Goal: Task Accomplishment & Management: Manage account settings

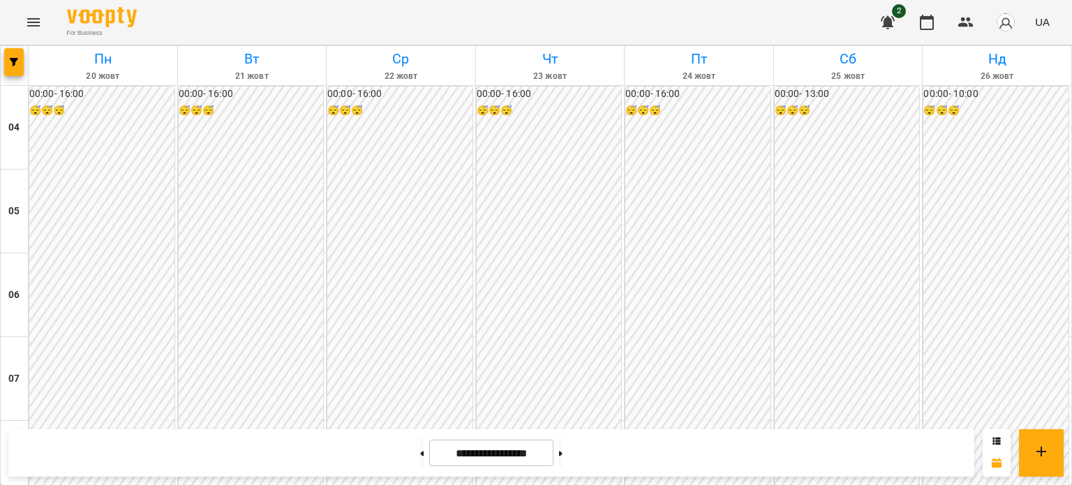
scroll to position [1032, 0]
click at [420, 439] on button at bounding box center [421, 452] width 3 height 31
type input "**********"
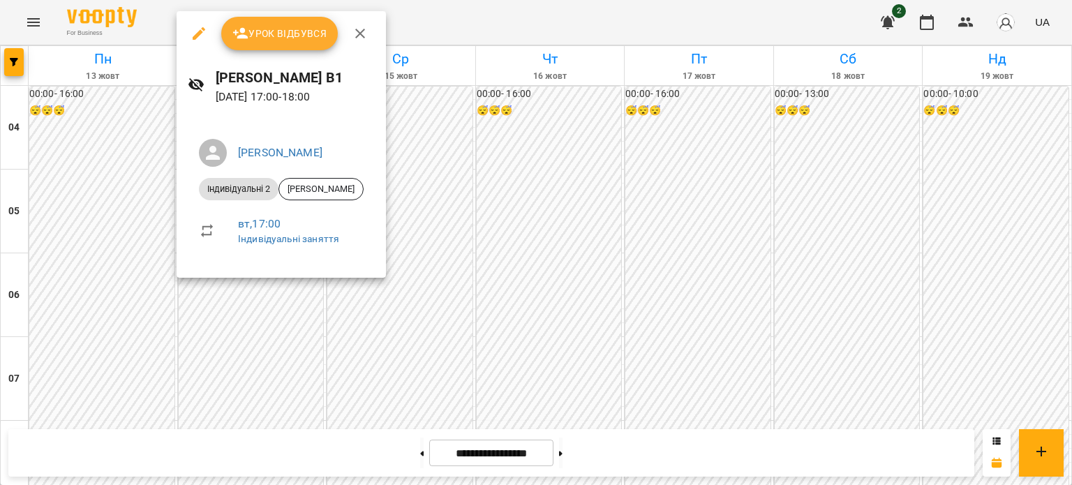
click at [260, 35] on span "Урок відбувся" at bounding box center [279, 33] width 95 height 17
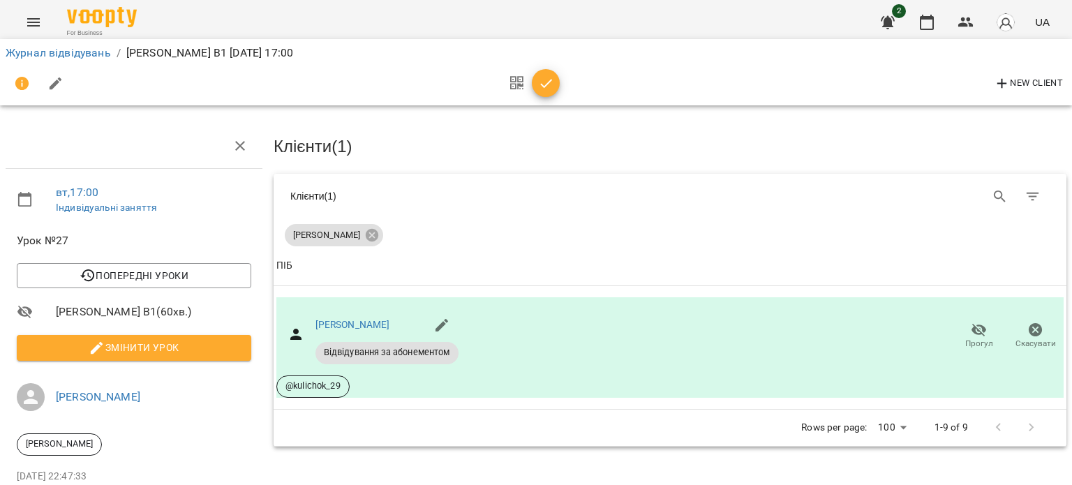
click at [543, 92] on button "button" at bounding box center [546, 83] width 28 height 28
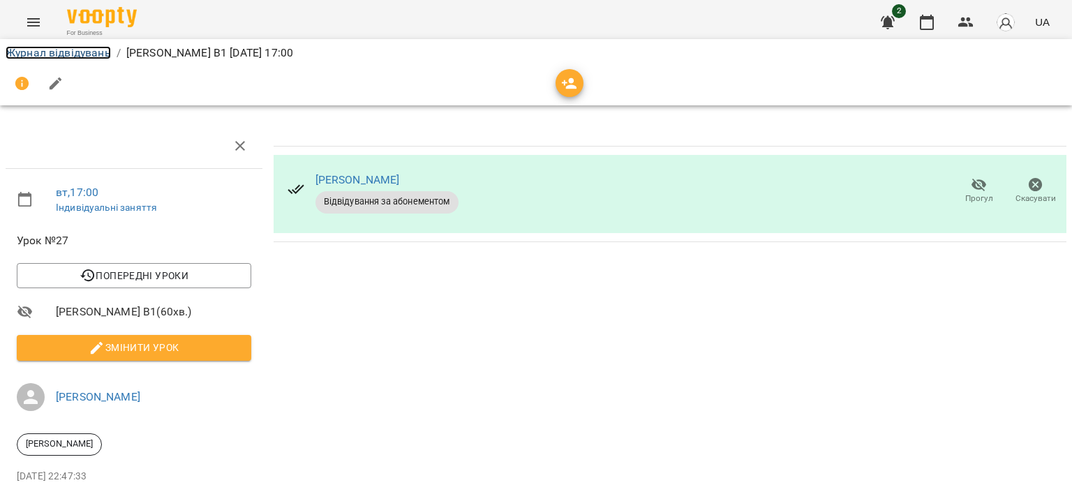
click at [59, 54] on link "Журнал відвідувань" at bounding box center [58, 52] width 105 height 13
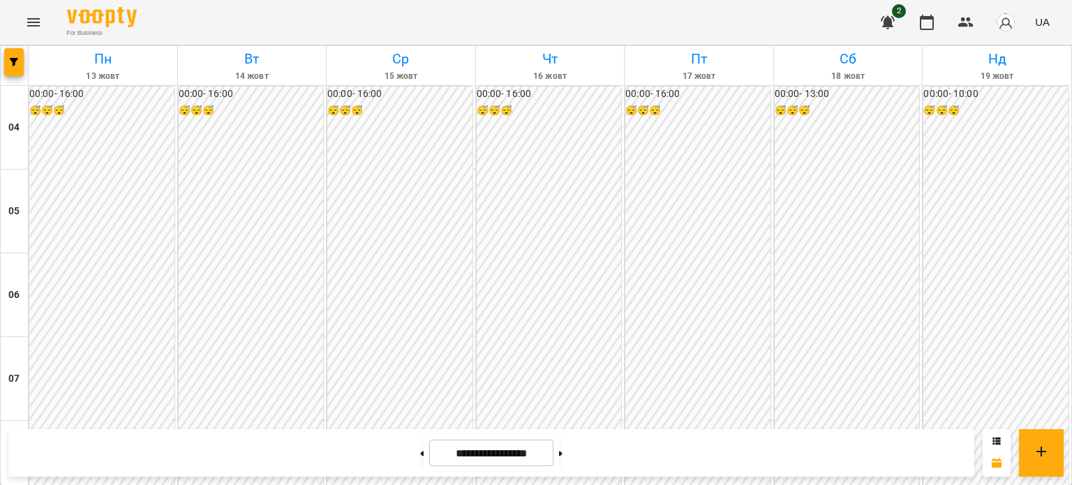
scroll to position [1192, 0]
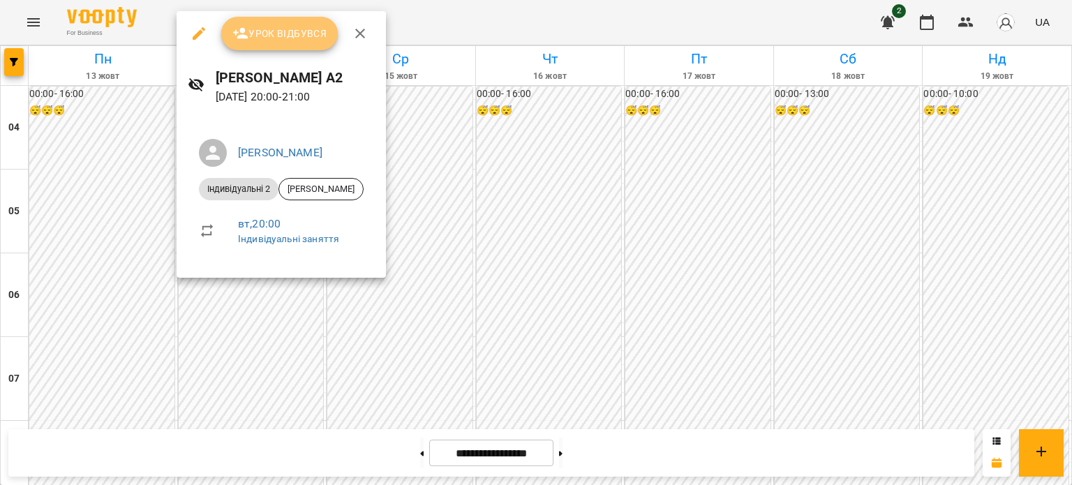
click at [287, 24] on button "Урок відбувся" at bounding box center [279, 33] width 117 height 33
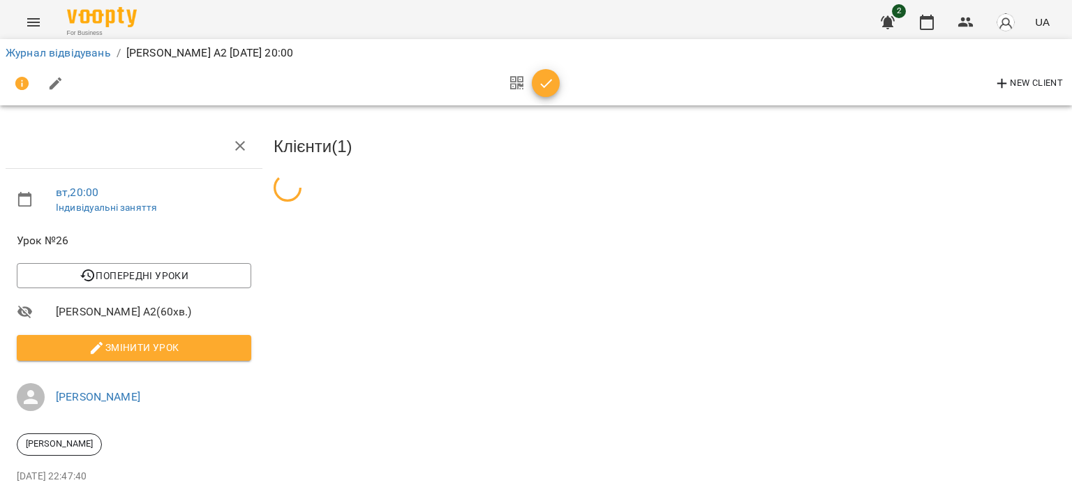
click at [533, 88] on span "button" at bounding box center [546, 83] width 28 height 17
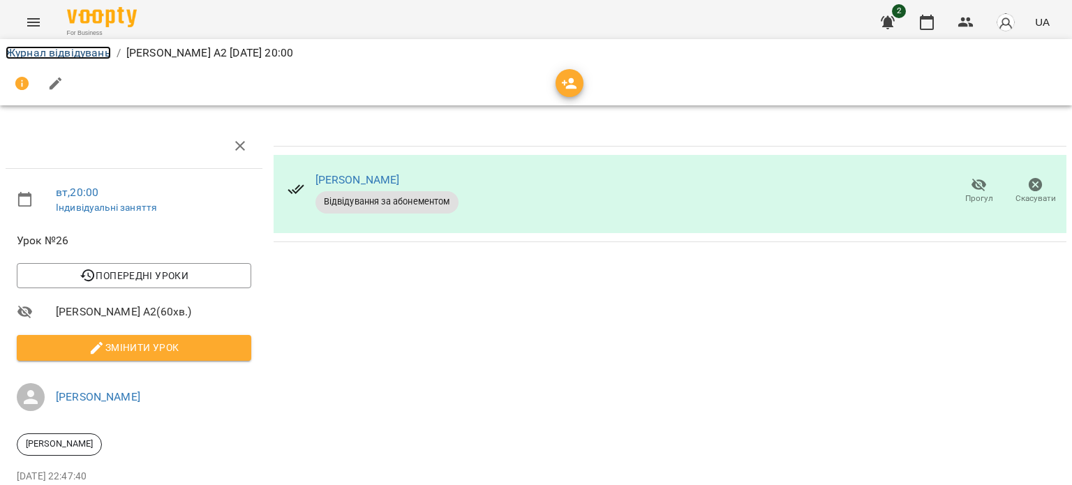
click at [92, 56] on link "Журнал відвідувань" at bounding box center [58, 52] width 105 height 13
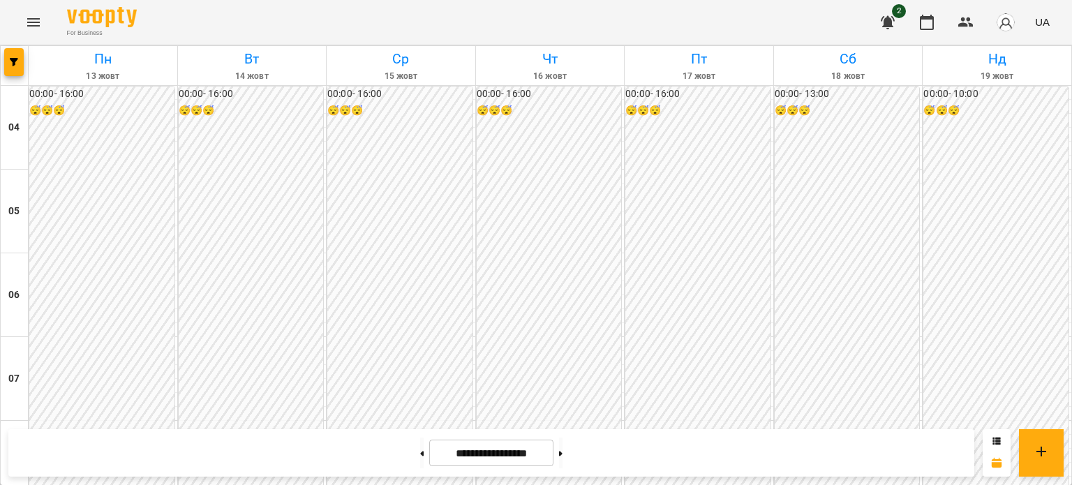
scroll to position [1240, 0]
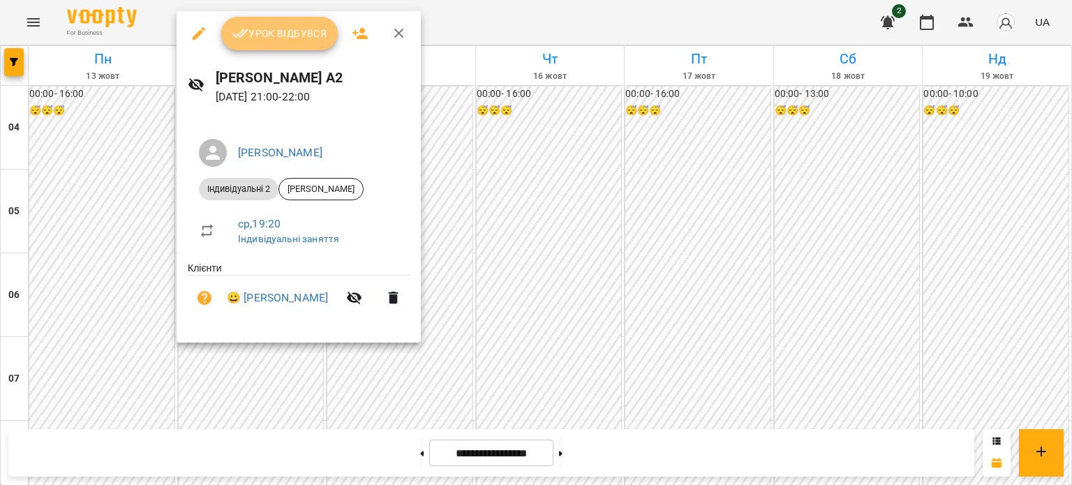
click at [294, 33] on span "Урок відбувся" at bounding box center [279, 33] width 95 height 17
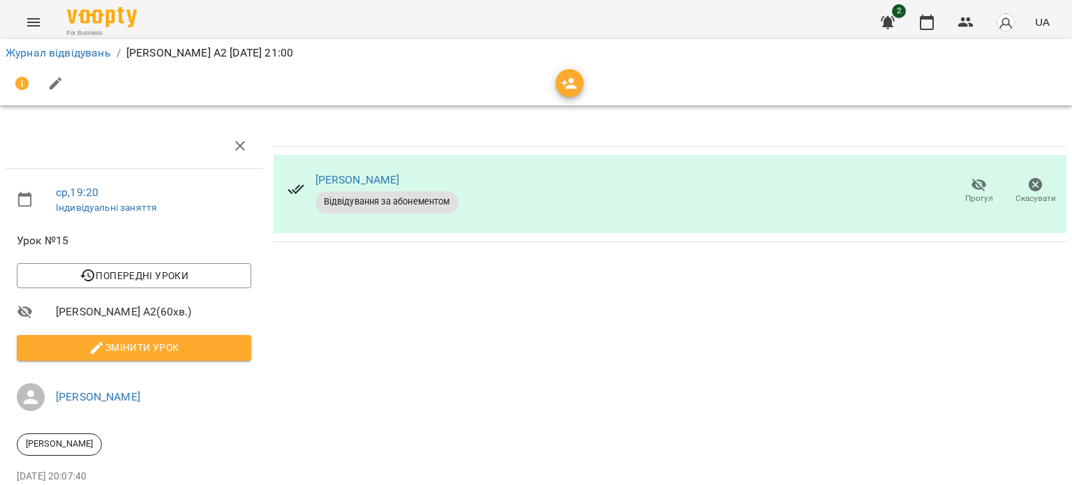
click at [562, 83] on icon "button" at bounding box center [569, 83] width 15 height 11
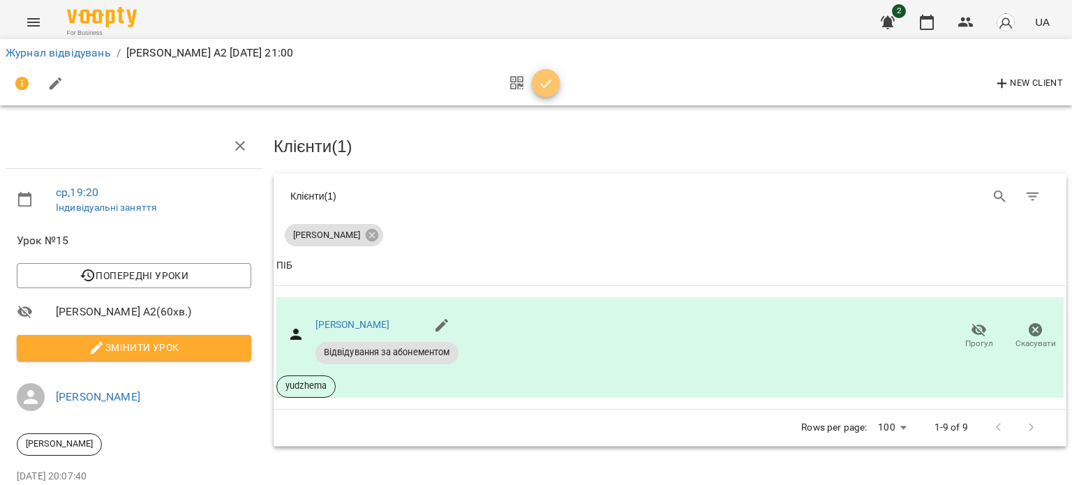
click at [536, 80] on span "button" at bounding box center [546, 83] width 28 height 17
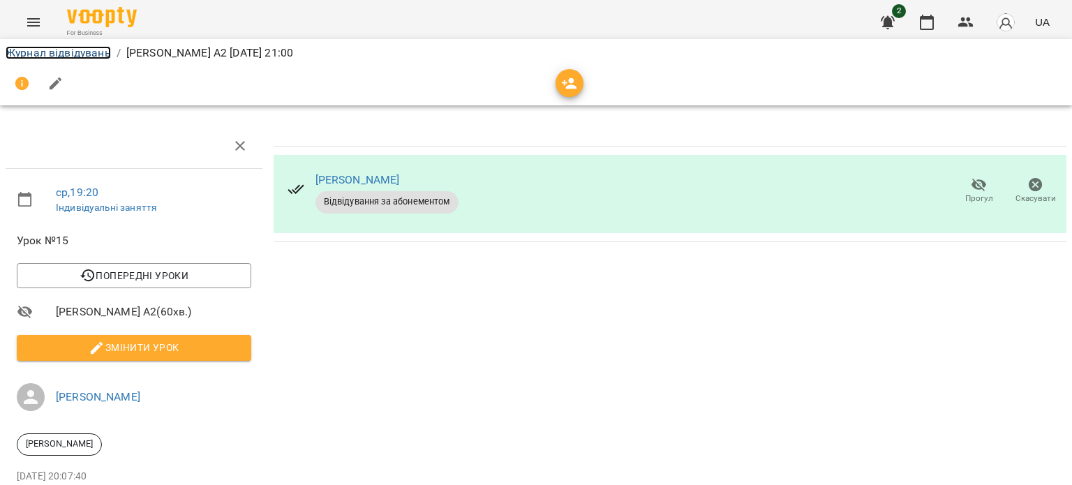
click at [61, 50] on link "Журнал відвідувань" at bounding box center [58, 52] width 105 height 13
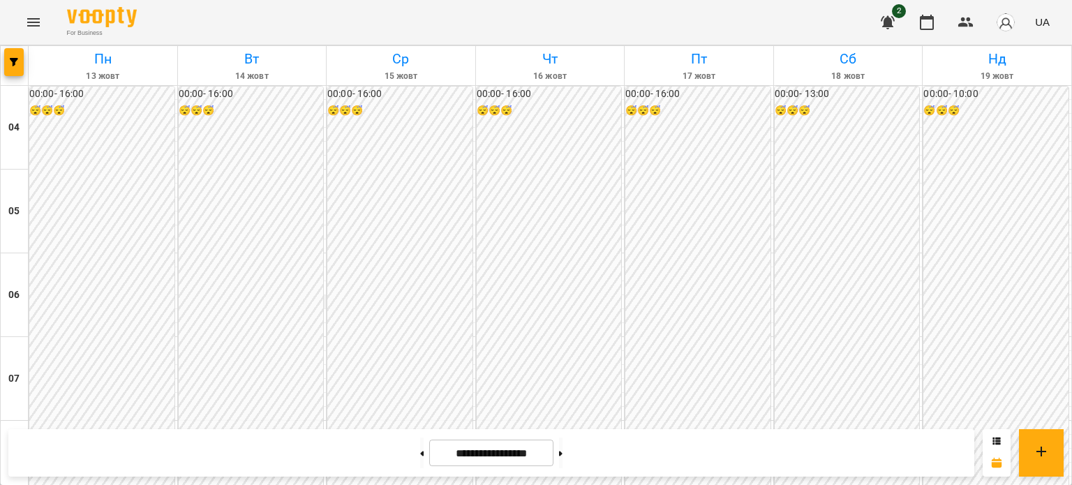
scroll to position [1051, 0]
